Goal: Navigation & Orientation: Go to known website

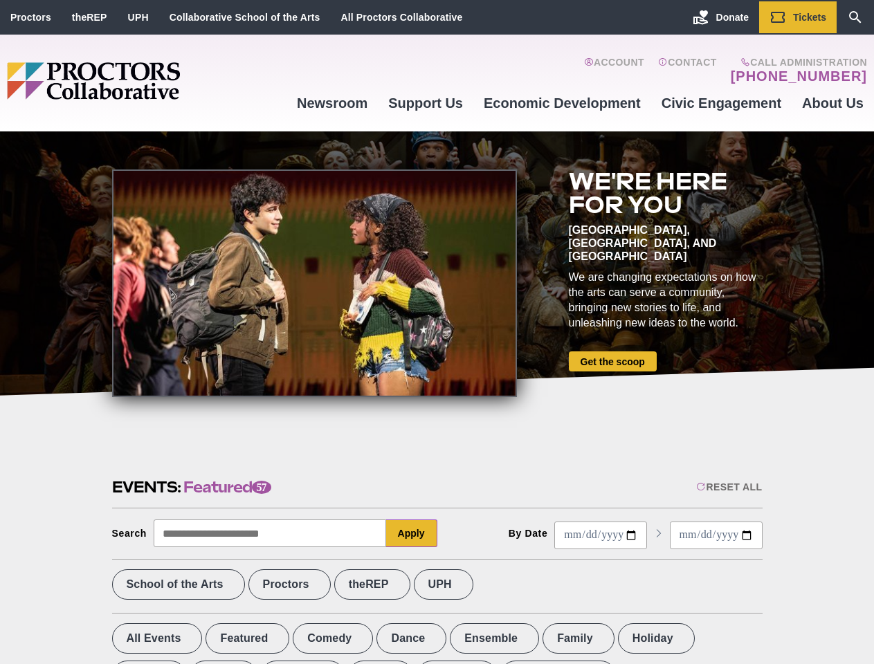
click at [437, 332] on div at bounding box center [314, 284] width 405 height 228
click at [728, 487] on div "Reset All" at bounding box center [729, 487] width 66 height 11
click at [412, 534] on button "Apply" at bounding box center [411, 534] width 51 height 28
